Goal: Transaction & Acquisition: Purchase product/service

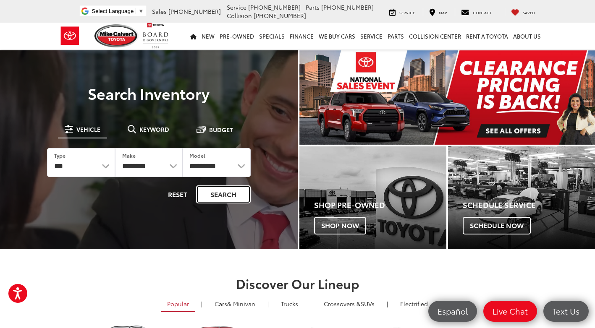
click at [228, 194] on button "Search" at bounding box center [223, 195] width 55 height 18
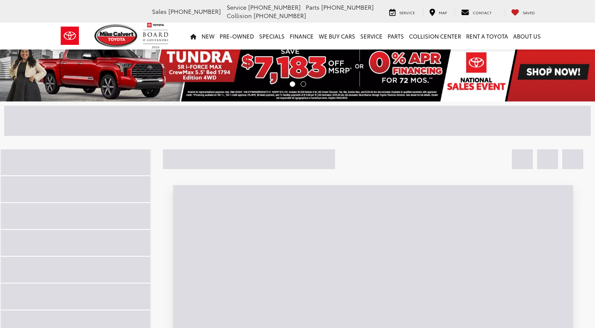
click at [180, 121] on div at bounding box center [209, 121] width 411 height 30
click at [140, 127] on div at bounding box center [209, 121] width 411 height 30
click at [109, 126] on div at bounding box center [209, 121] width 411 height 30
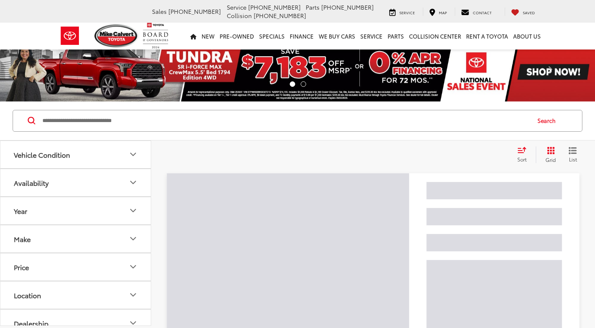
click at [136, 133] on div "Search" at bounding box center [297, 121] width 595 height 39
click at [124, 119] on input "Search by Make, Model, or Keyword" at bounding box center [286, 121] width 488 height 20
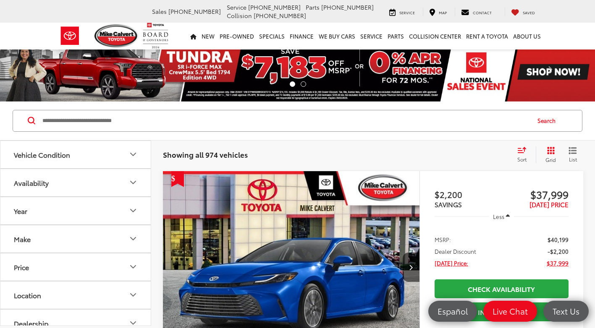
paste input "******"
type input "******"
click at [123, 119] on input "******" at bounding box center [286, 121] width 488 height 20
click at [542, 121] on button "Search" at bounding box center [548, 120] width 38 height 21
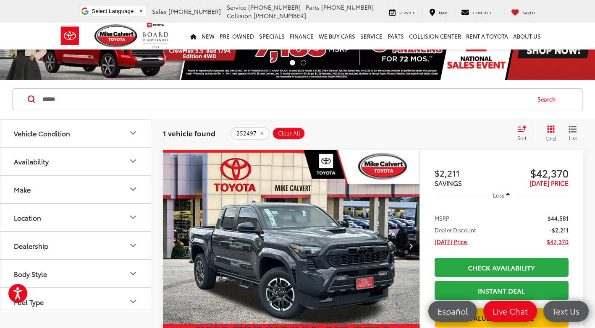
scroll to position [42, 0]
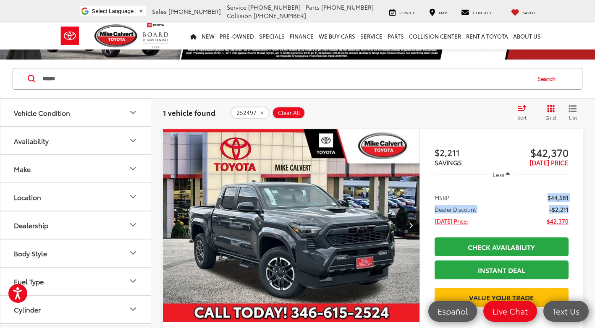
drag, startPoint x: 569, startPoint y: 202, endPoint x: 549, endPoint y: 198, distance: 20.5
click at [549, 198] on ul "MSRP: $44,581 Dealer Discount -$2,211 Today's Price: $42,370" at bounding box center [501, 208] width 151 height 49
drag, startPoint x: 549, startPoint y: 198, endPoint x: 537, endPoint y: 190, distance: 14.2
click at [537, 190] on ul "MSRP: $44,581 Dealer Discount -$2,211 Today's Price: $42,370" at bounding box center [501, 208] width 151 height 49
drag, startPoint x: 569, startPoint y: 196, endPoint x: 542, endPoint y: 196, distance: 26.9
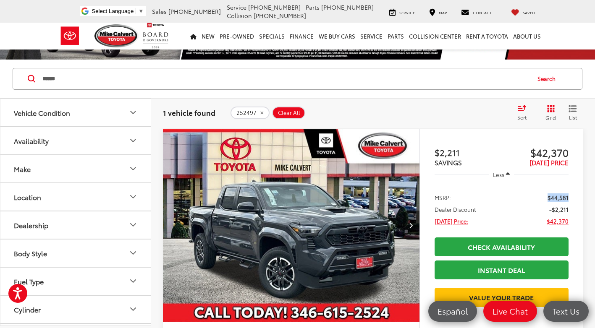
click at [542, 196] on ul "MSRP: $44,581 Dealer Discount -$2,211 Today's Price: $42,370" at bounding box center [501, 208] width 151 height 49
drag, startPoint x: 542, startPoint y: 196, endPoint x: 550, endPoint y: 196, distance: 8.0
copy span "$44,581"
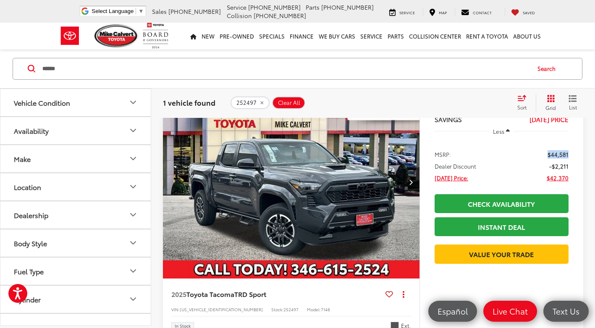
scroll to position [126, 0]
